Goal: Transaction & Acquisition: Purchase product/service

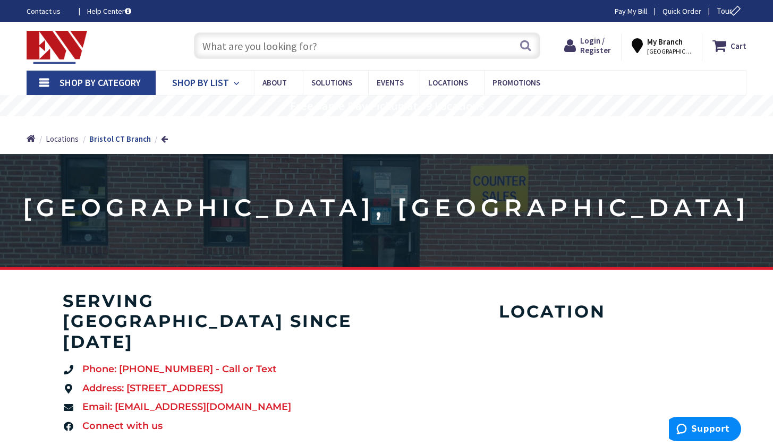
click at [228, 78] on link "Shop By List" at bounding box center [205, 83] width 98 height 24
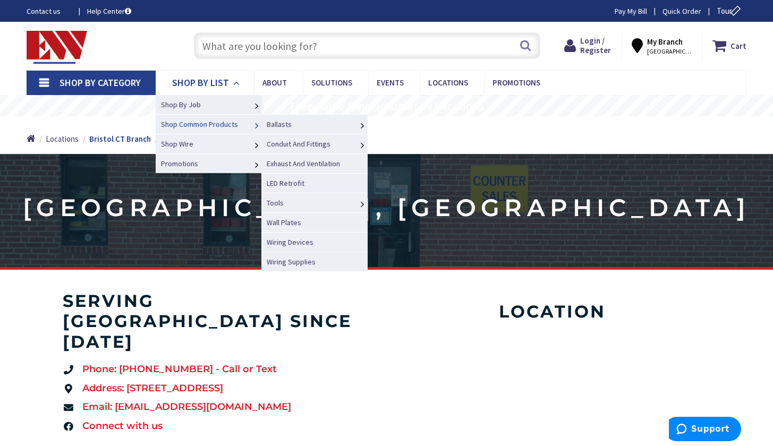
click at [215, 130] on link "Shop Common Products" at bounding box center [209, 124] width 106 height 20
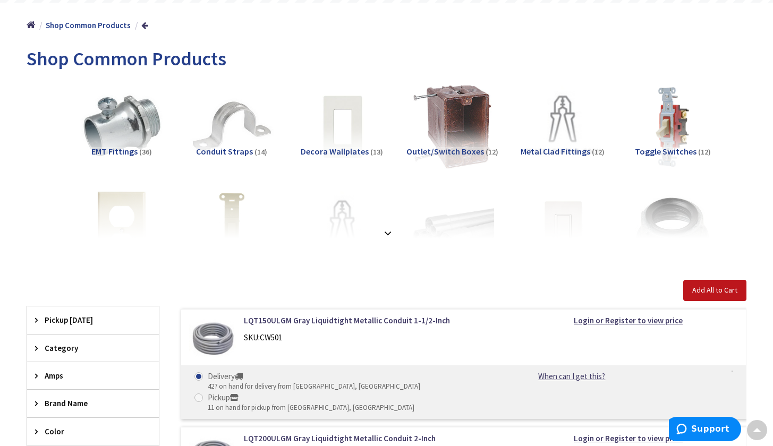
scroll to position [114, 0]
click at [455, 152] on span "Outlet/Switch Boxes" at bounding box center [445, 151] width 78 height 11
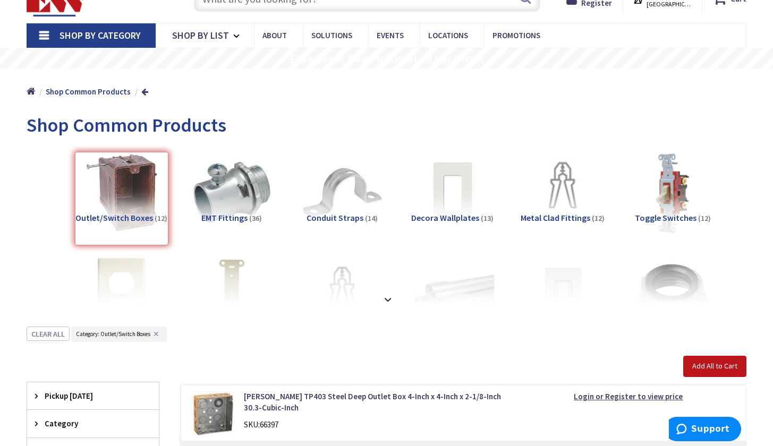
scroll to position [59, 0]
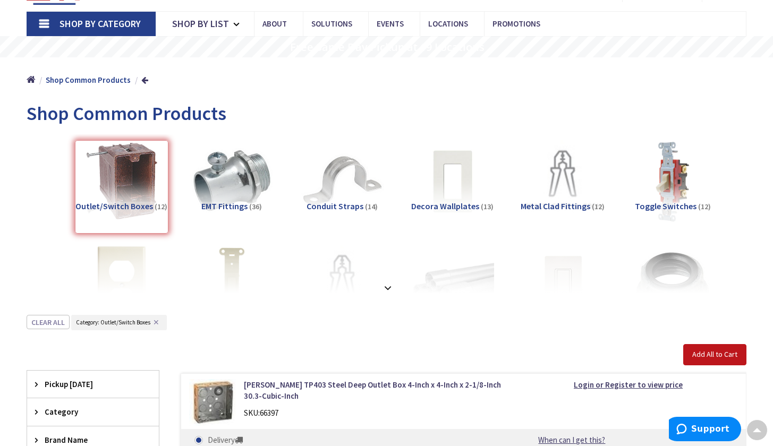
click at [203, 118] on span "Shop Common Products" at bounding box center [127, 113] width 200 height 24
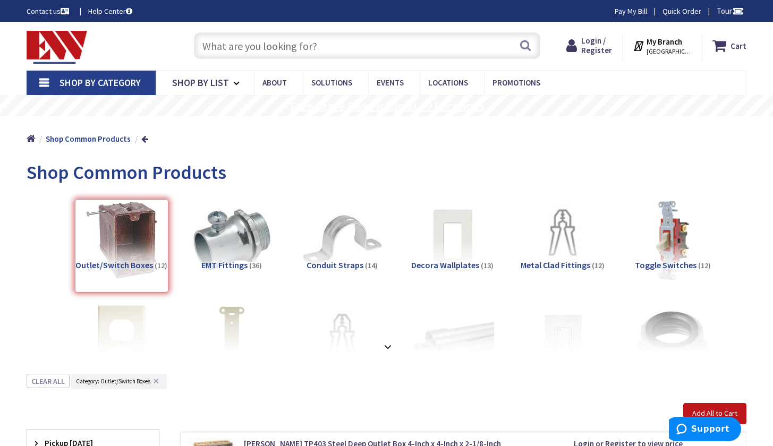
scroll to position [0, 0]
click at [233, 82] on icon at bounding box center [238, 83] width 10 height 23
click at [269, 50] on input "text" at bounding box center [367, 45] width 347 height 27
paste input "arlington FSC3212R"
type input "arlington FSC3212R"
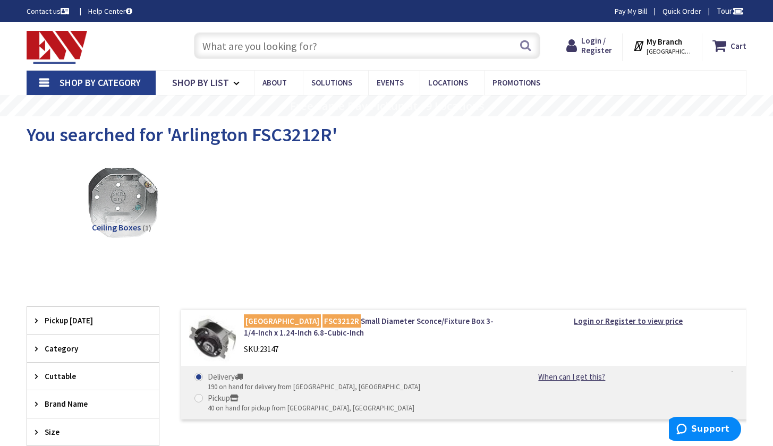
click at [140, 230] on h5 "Ceiling Boxes (1)" at bounding box center [121, 228] width 93 height 10
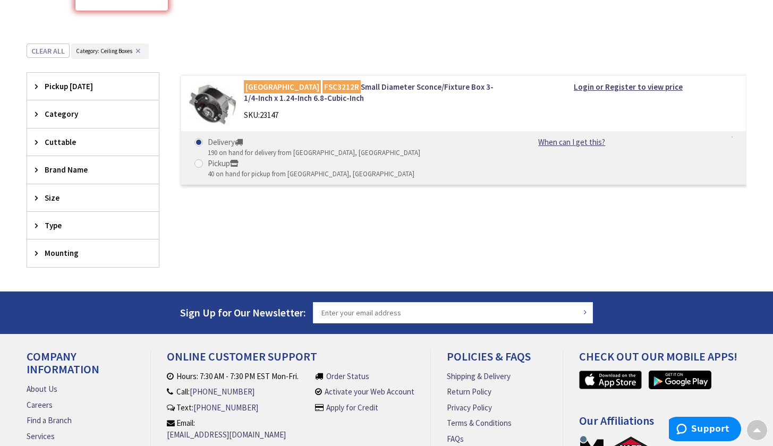
scroll to position [243, 0]
click at [341, 88] on link "Arlington FSC3212R Small Diameter Sconce/Fixture Box 3-1/4-Inch x 1.24-Inch 6.8…" at bounding box center [373, 93] width 259 height 23
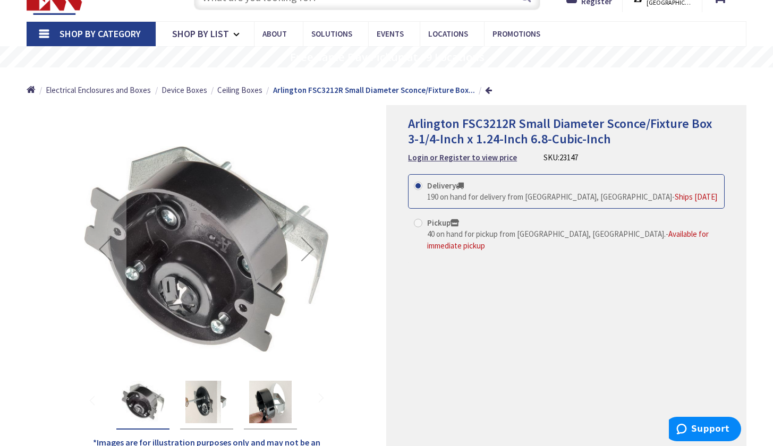
scroll to position [63, 0]
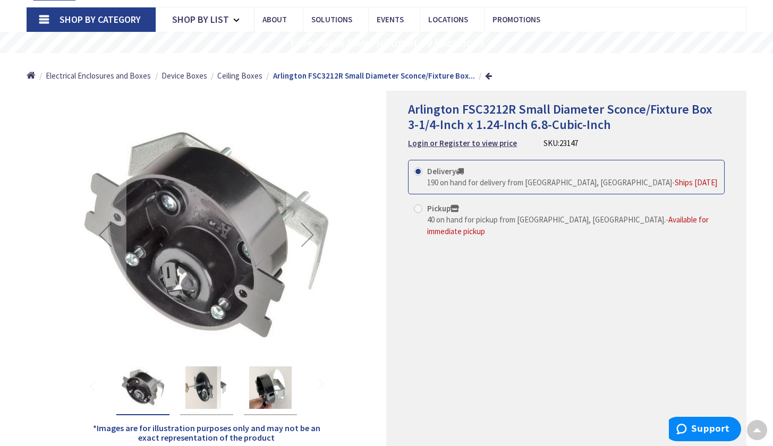
click at [581, 220] on span "Available for immediate pickup" at bounding box center [567, 225] width 281 height 21
click at [423, 212] on input "Pickup 40 on hand for pickup from Stamford, CT. - Available for immediate pickup" at bounding box center [419, 208] width 7 height 7
radio input "true"
click at [482, 145] on strong "Login or Register to view price" at bounding box center [462, 143] width 109 height 10
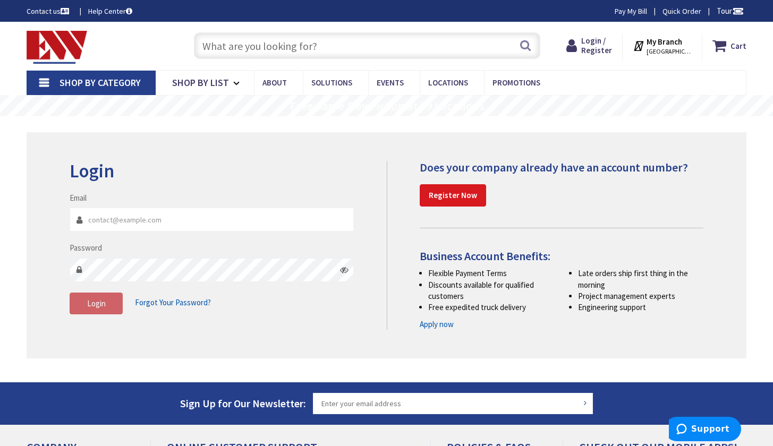
click at [444, 193] on strong "Register Now" at bounding box center [453, 195] width 48 height 10
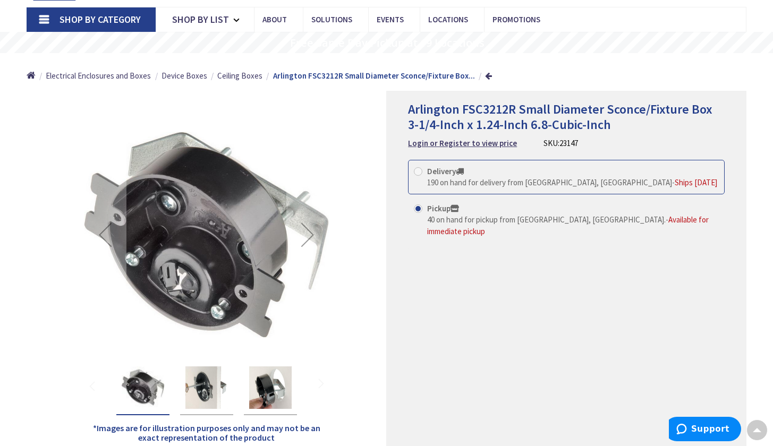
click at [192, 385] on img "Arlington FSC3212R Small Diameter Sconce/Fixture Box 3-1/4-Inch x 1.24-Inch 6.8…" at bounding box center [206, 387] width 42 height 42
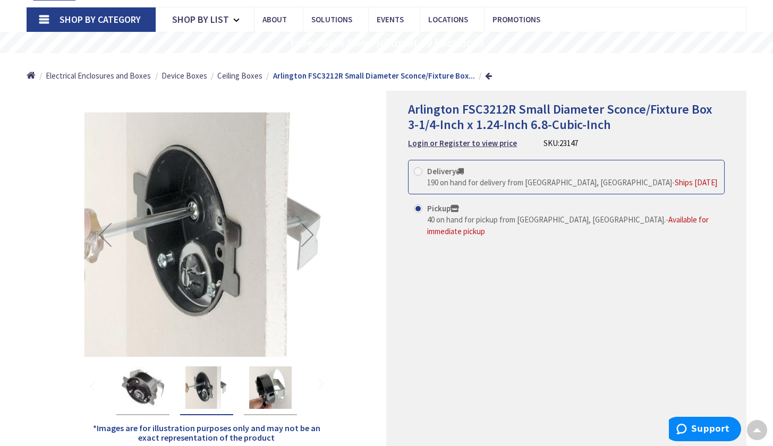
click at [260, 381] on img "Arlington FSC3212R Small Diameter Sconce/Fixture Box 3-1/4-Inch x 1.24-Inch 6.8…" at bounding box center [270, 387] width 42 height 42
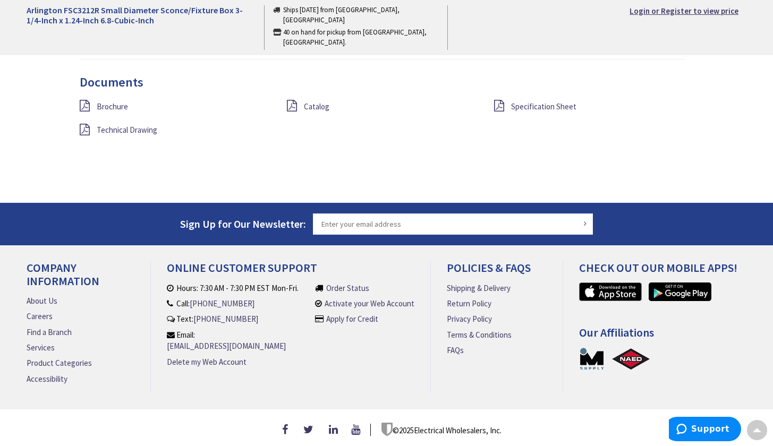
scroll to position [940, 0]
